Goal: Task Accomplishment & Management: Manage account settings

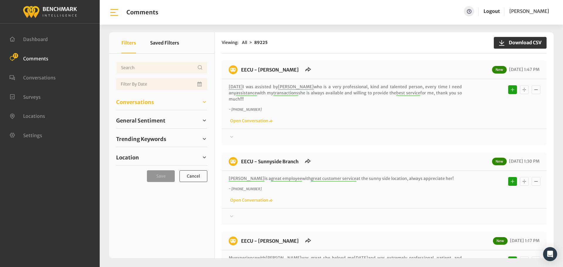
click at [128, 98] on span "Conversations" at bounding box center [135, 102] width 38 height 8
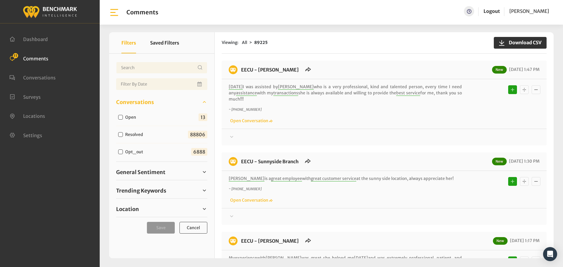
click at [120, 118] on input "Open" at bounding box center [120, 117] width 5 height 5
checkbox input "true"
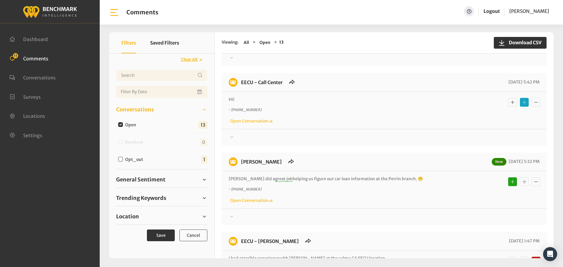
scroll to position [814, 0]
click at [234, 133] on icon at bounding box center [232, 136] width 6 height 7
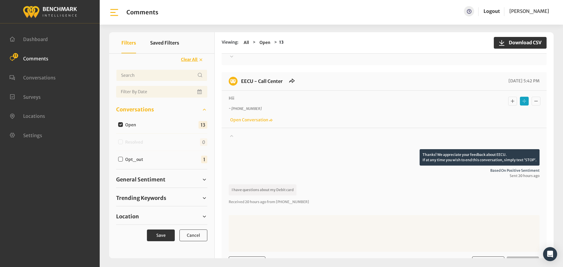
click at [234, 132] on icon at bounding box center [232, 135] width 6 height 7
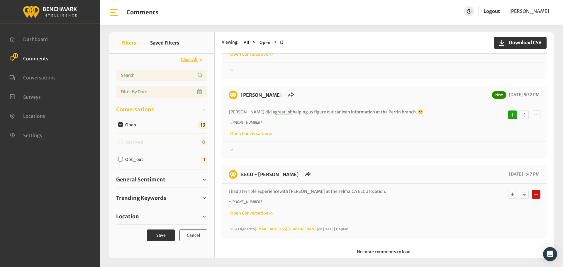
scroll to position [886, 0]
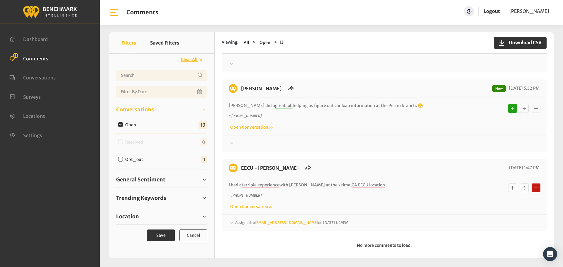
click at [248, 221] on span "Assigned to [EMAIL_ADDRESS][DOMAIN_NAME] on [DATE] 1:49PM." at bounding box center [292, 223] width 114 height 4
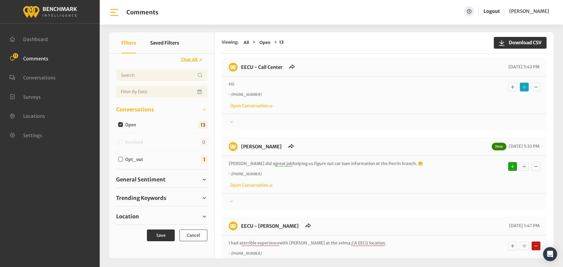
scroll to position [828, 0]
click at [244, 119] on div at bounding box center [384, 122] width 311 height 7
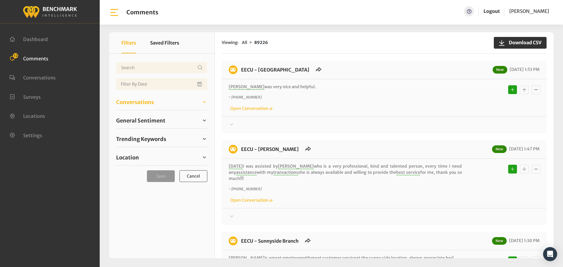
click at [138, 101] on span "Conversations" at bounding box center [135, 102] width 38 height 8
click at [0, 0] on input "Open" at bounding box center [0, 0] width 0 height 0
checkbox input "true"
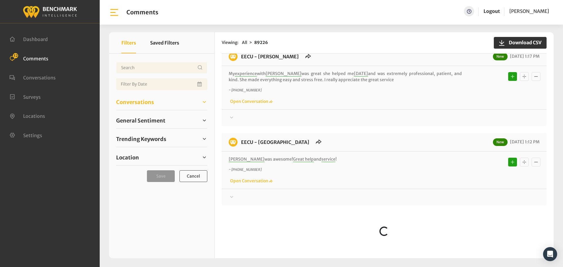
scroll to position [440, 0]
click at [130, 125] on span "General Sentiment" at bounding box center [140, 121] width 49 height 8
